Goal: Subscribe to service/newsletter

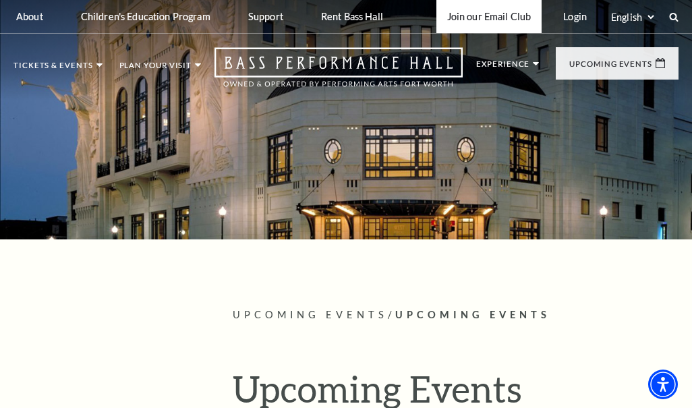
click at [455, 16] on link "Join our Email Club" at bounding box center [489, 16] width 106 height 33
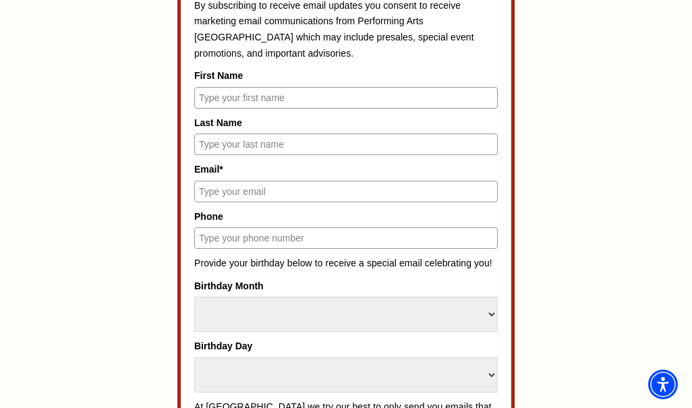
scroll to position [645, 0]
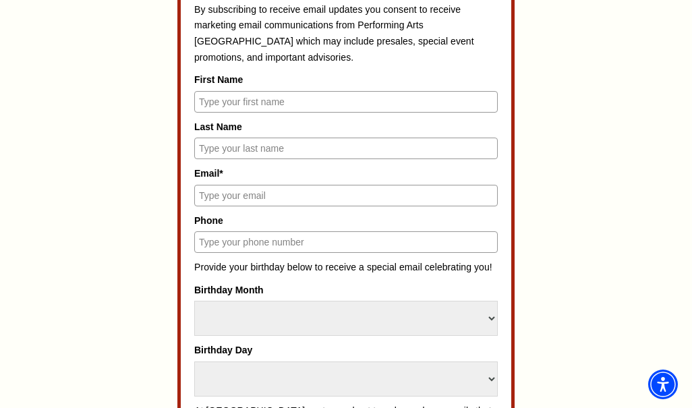
click at [332, 103] on input "First Name" at bounding box center [345, 102] width 303 height 22
type input "kmetziv"
type input "royalgreatlegacy"
type input "kmetzivroyalgreatleagy@gmail.coom"
type input "9999999999"
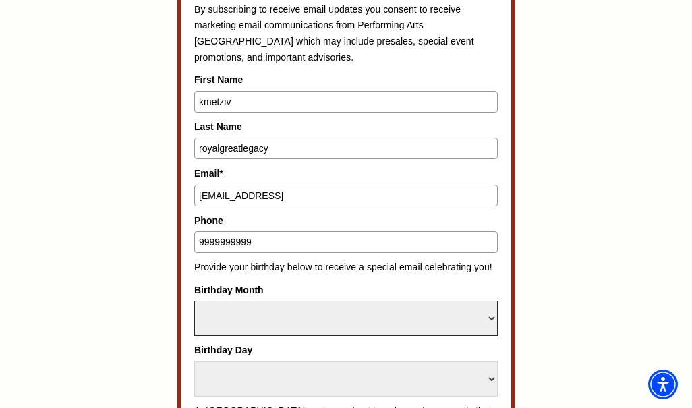
click at [225, 316] on select "Select Month January February March April May June July August September Octobe…" at bounding box center [345, 318] width 303 height 35
select select "November"
click at [194, 301] on select "Select Month January February March April May June July August September Octobe…" at bounding box center [345, 318] width 303 height 35
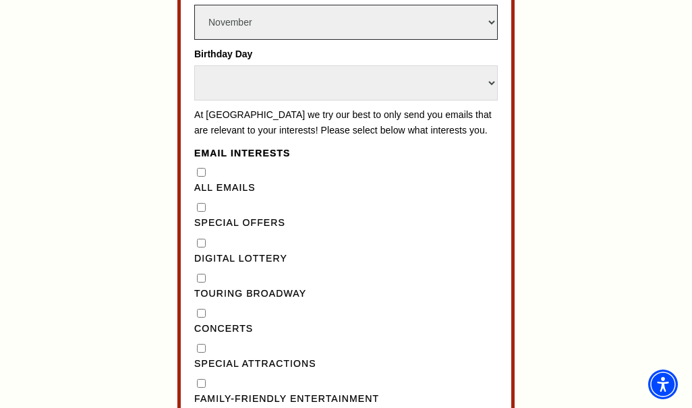
scroll to position [946, 0]
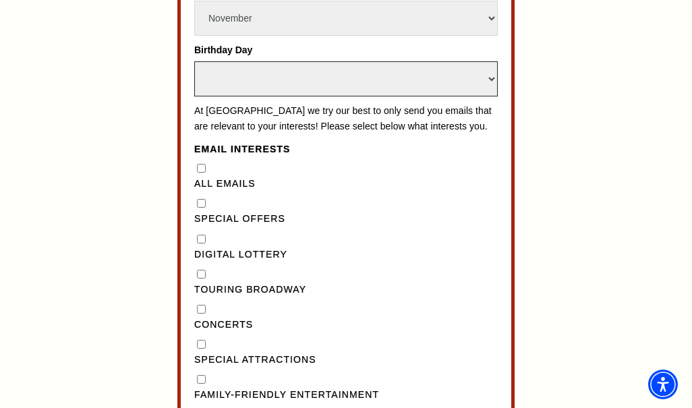
click at [308, 72] on select "Select Day 1 2 3 4 5 6 7 8 9 10 11 12 13 14 15 16 17 18 19 20 21 22 23 24 25 26…" at bounding box center [345, 78] width 303 height 35
select select "15"
click at [194, 61] on select "Select Day 1 2 3 4 5 6 7 8 9 10 11 12 13 14 15 16 17 18 19 20 21 22 23 24 25 26…" at bounding box center [345, 78] width 303 height 35
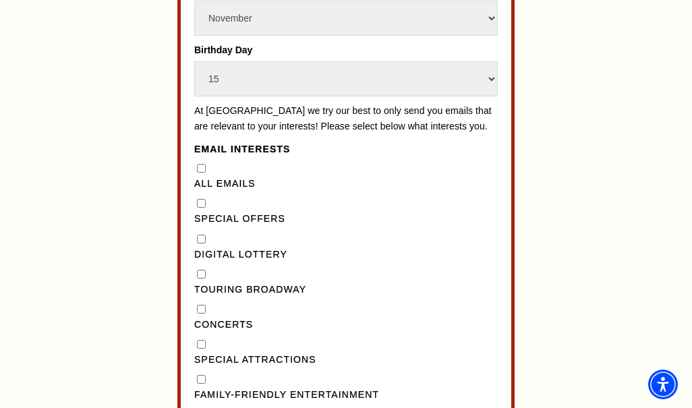
click at [199, 173] on Emails"] "All Emails" at bounding box center [201, 168] width 9 height 9
checkbox Emails"] "true"
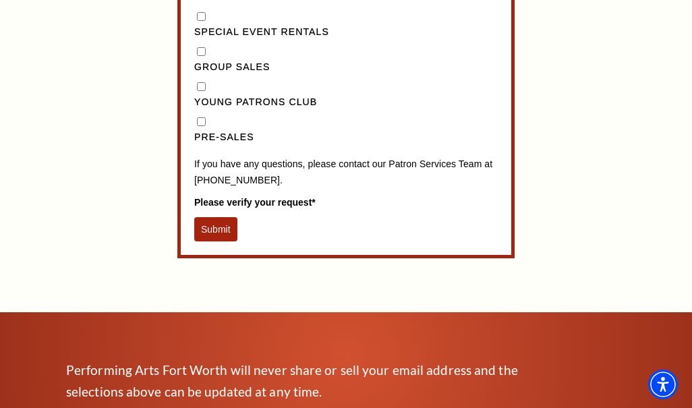
scroll to position [1426, 0]
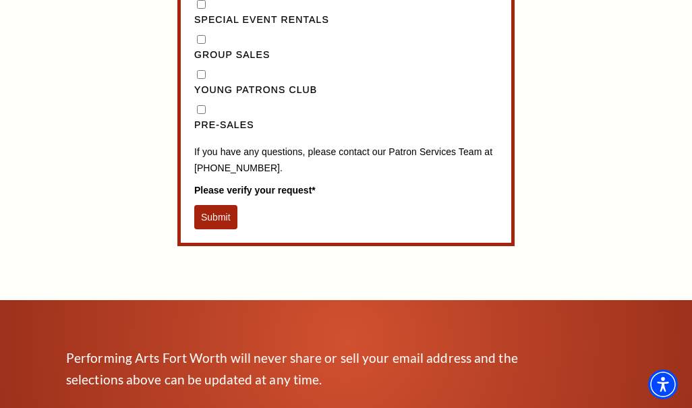
click at [208, 229] on button "Submit" at bounding box center [215, 217] width 43 height 24
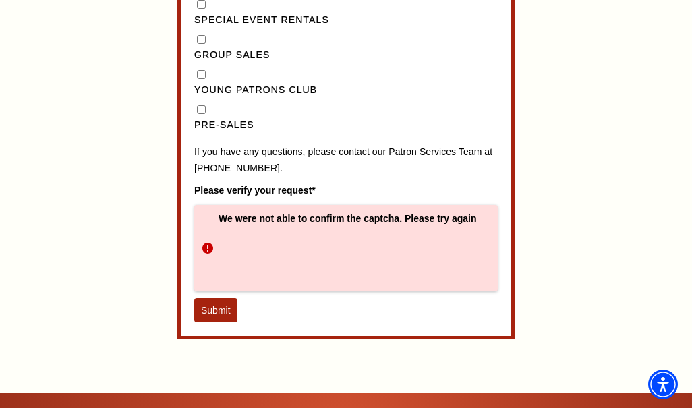
click at [219, 319] on button "Submit" at bounding box center [215, 310] width 43 height 24
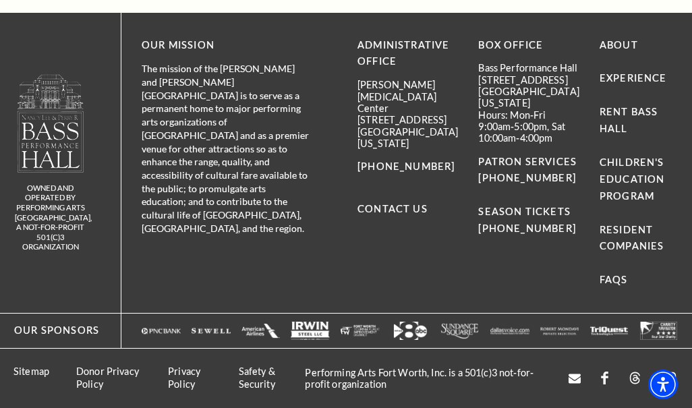
scroll to position [833, 0]
